Goal: Task Accomplishment & Management: Manage account settings

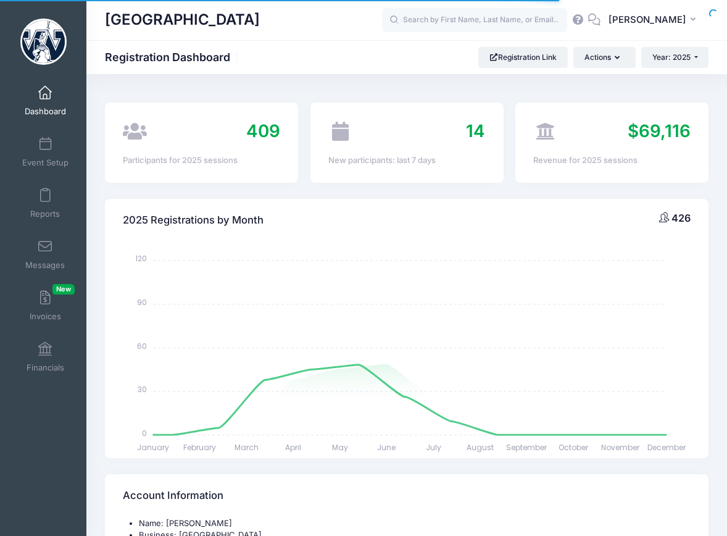
select select
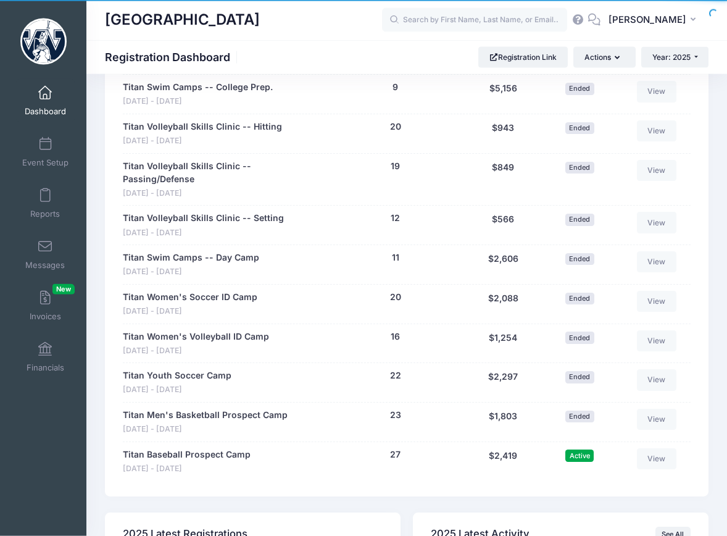
scroll to position [1322, 0]
click at [220, 329] on link "Titan Women's Volleyball ID Camp" at bounding box center [196, 335] width 146 height 13
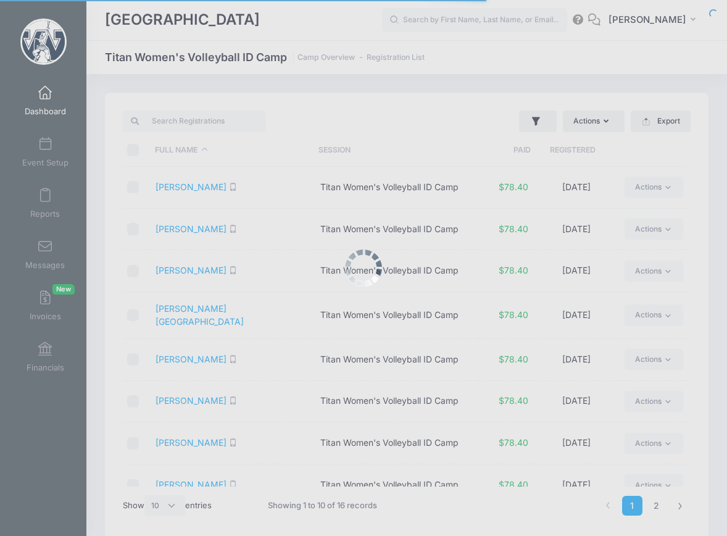
select select "10"
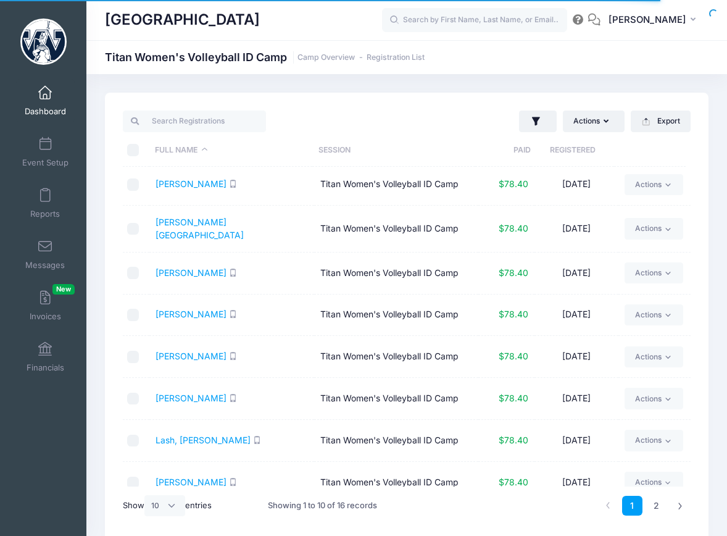
scroll to position [98, 0]
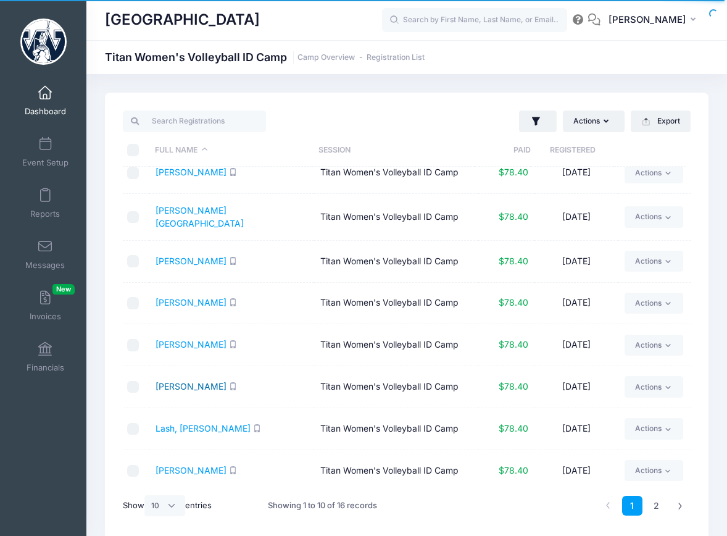
click at [177, 382] on link "[PERSON_NAME]" at bounding box center [190, 386] width 71 height 10
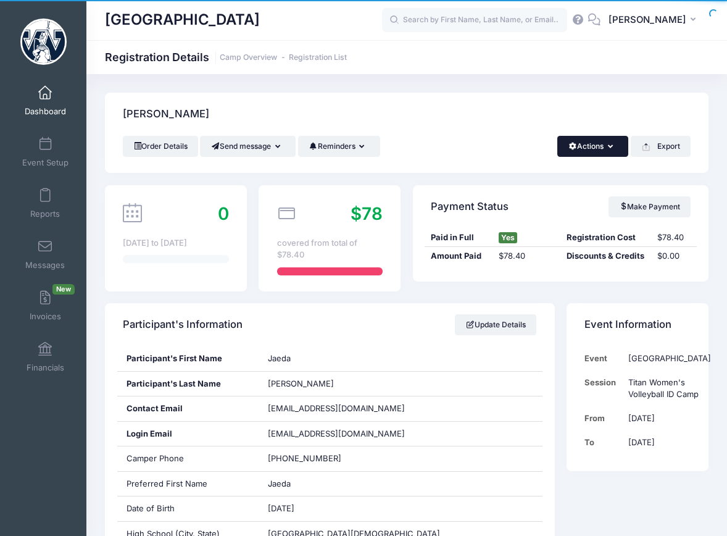
click at [599, 144] on button "Actions" at bounding box center [592, 146] width 71 height 21
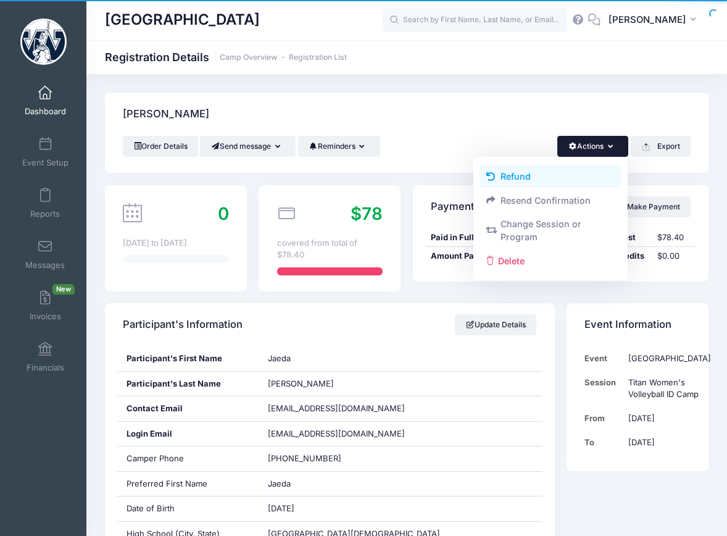
click at [515, 178] on link "Refund" at bounding box center [550, 176] width 143 height 23
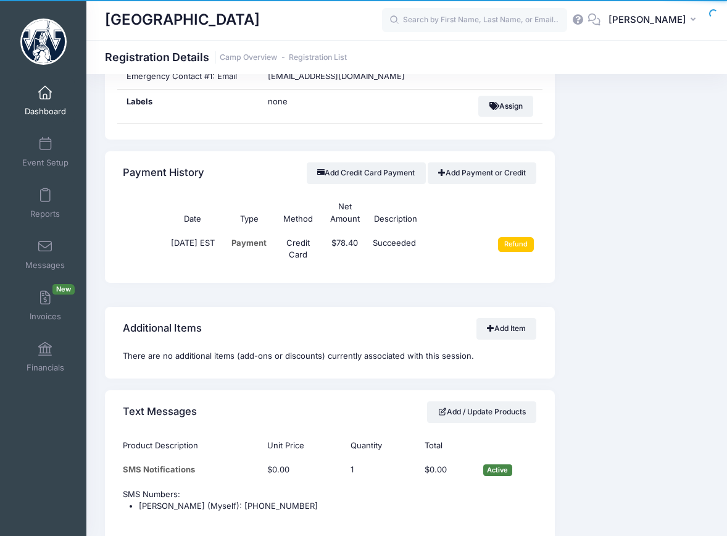
scroll to position [965, 0]
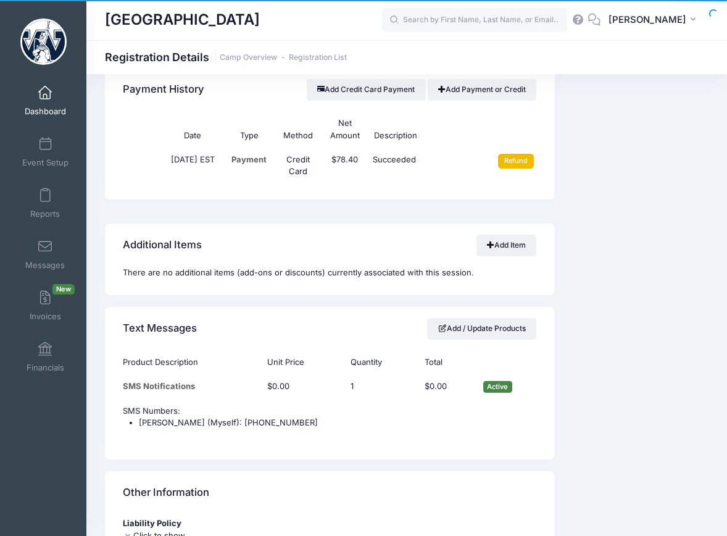
click at [521, 168] on input "Refund" at bounding box center [516, 161] width 36 height 15
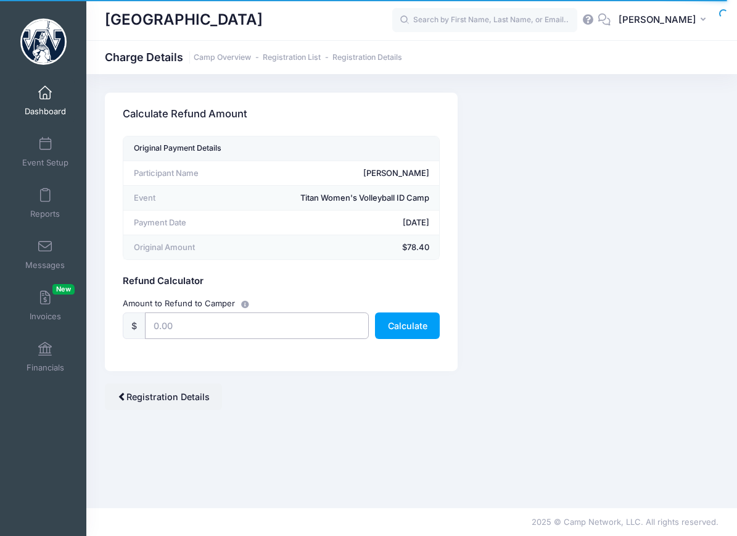
click at [220, 328] on input "text" at bounding box center [257, 325] width 224 height 27
type input "78.40"
click at [384, 334] on button "Calculate" at bounding box center [407, 325] width 65 height 27
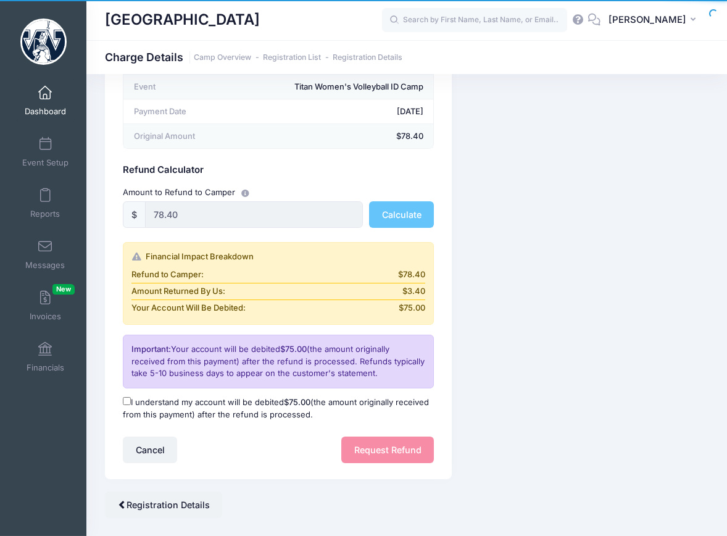
scroll to position [126, 0]
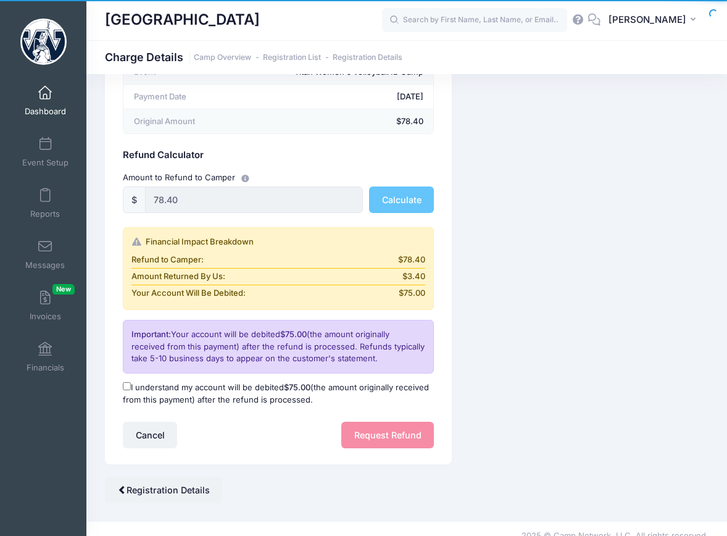
click at [129, 387] on input "I understand my account will be debited $75.00 (the amount originally received …" at bounding box center [127, 386] width 8 height 8
checkbox input "true"
click at [376, 436] on button "Request Refund" at bounding box center [387, 434] width 93 height 27
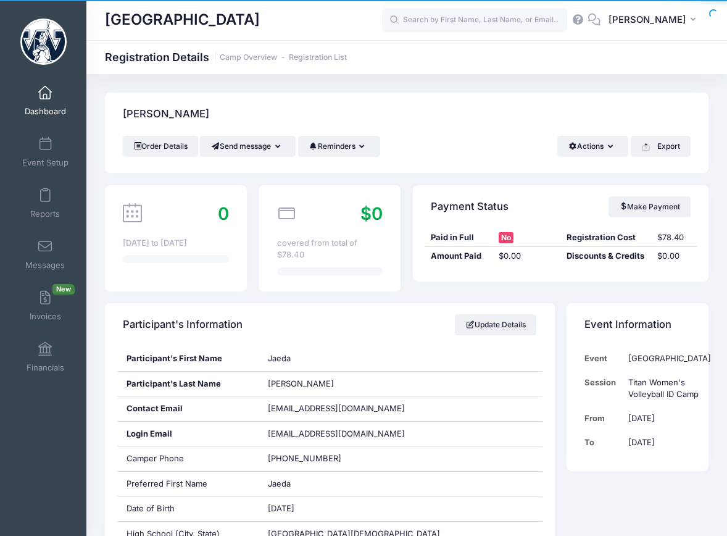
drag, startPoint x: 36, startPoint y: 107, endPoint x: 65, endPoint y: 121, distance: 31.5
click at [37, 108] on span "Dashboard" at bounding box center [45, 111] width 41 height 10
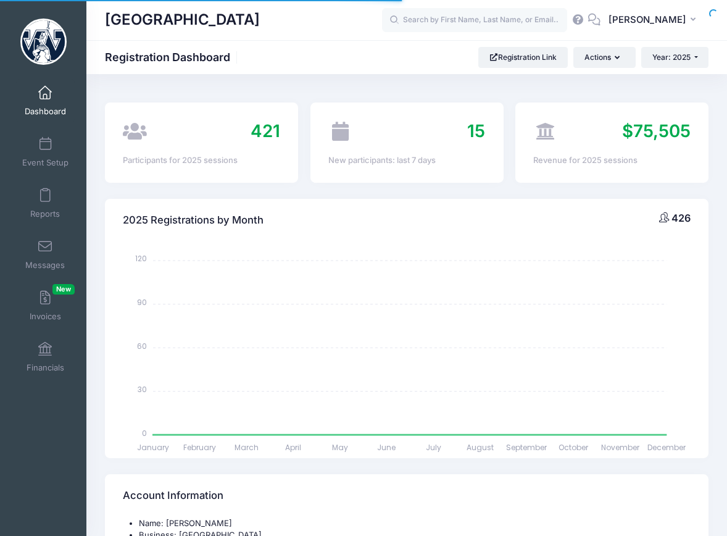
select select
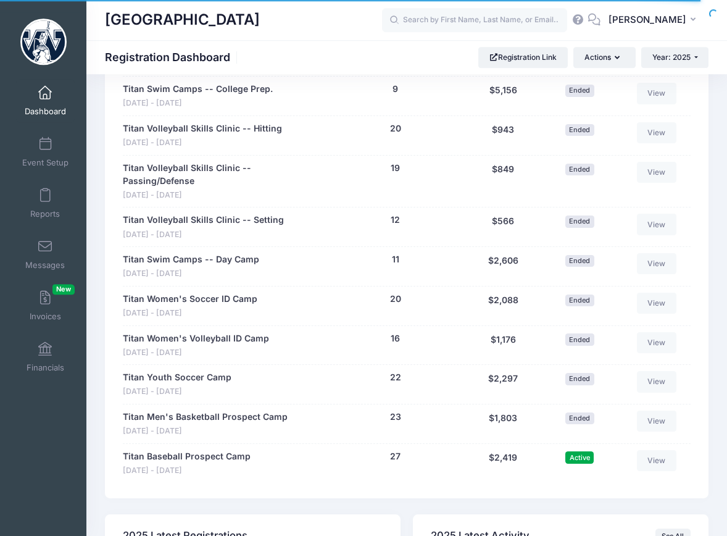
scroll to position [1322, 0]
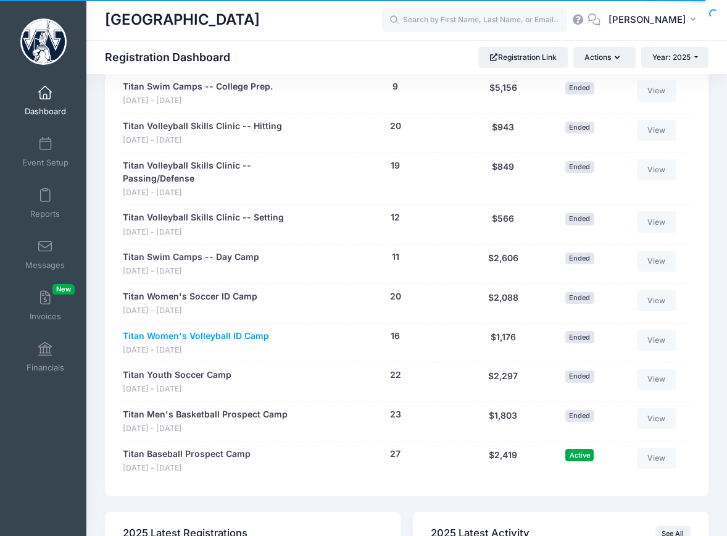
click at [210, 329] on link "Titan Women's Volleyball ID Camp" at bounding box center [196, 335] width 146 height 13
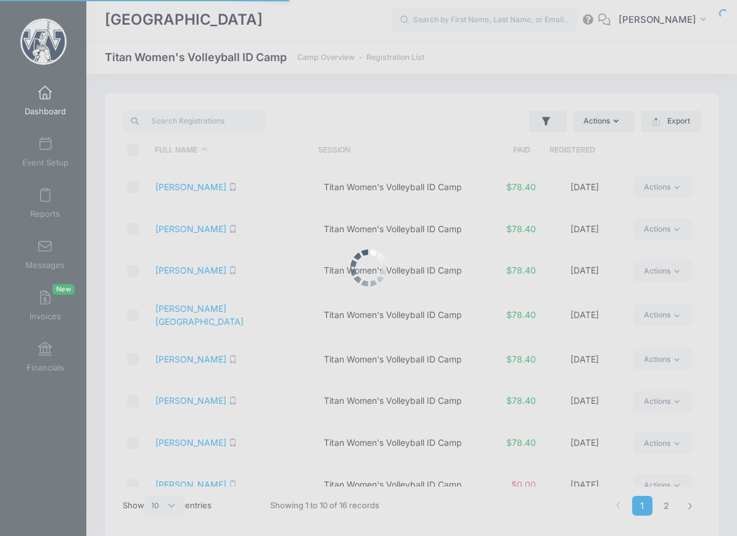
select select "10"
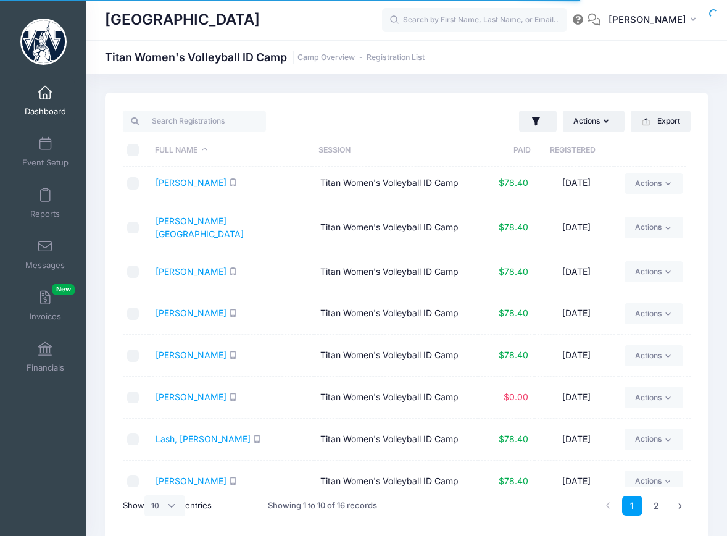
scroll to position [98, 0]
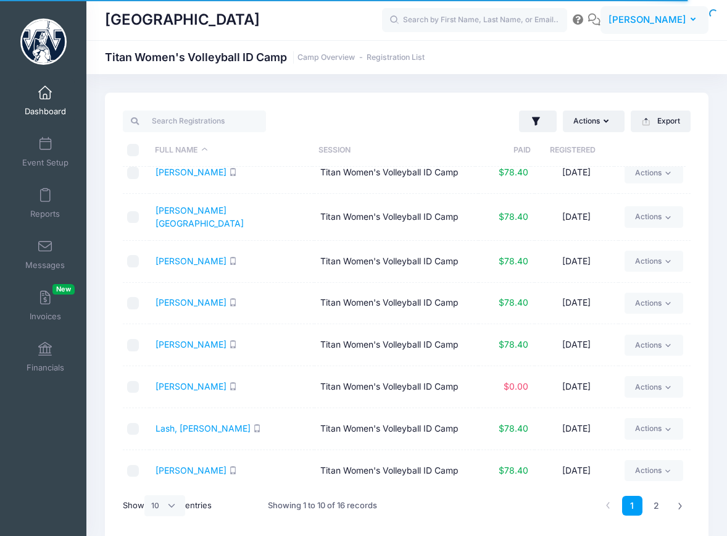
click at [642, 15] on span "[PERSON_NAME]" at bounding box center [647, 20] width 78 height 14
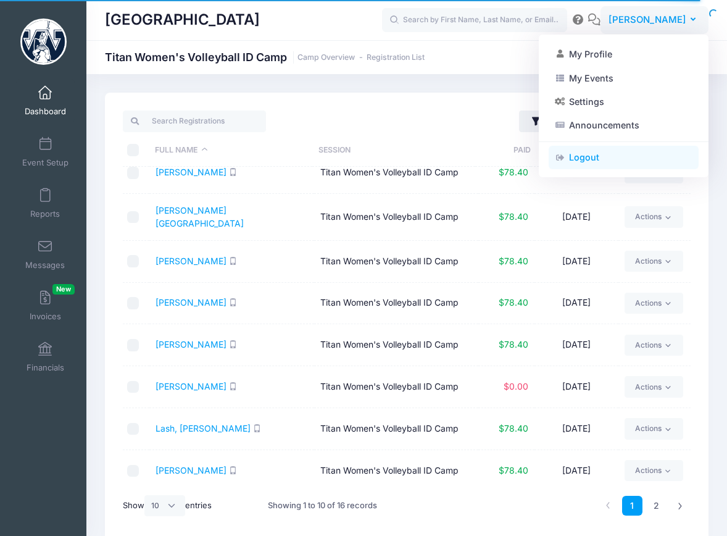
click at [576, 152] on link "Logout" at bounding box center [624, 157] width 150 height 23
